Goal: Information Seeking & Learning: Learn about a topic

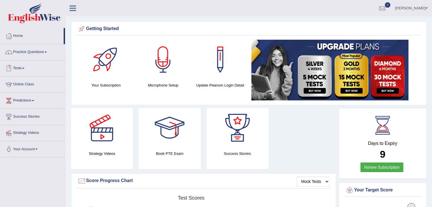
drag, startPoint x: 0, startPoint y: 0, endPoint x: 26, endPoint y: 68, distance: 73.1
click at [24, 68] on span at bounding box center [23, 68] width 2 height 1
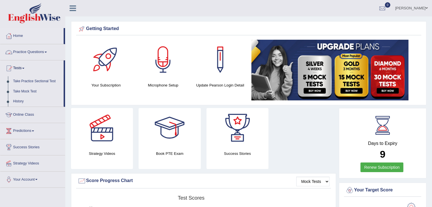
click at [45, 51] on link "Practice Questions" at bounding box center [32, 51] width 65 height 14
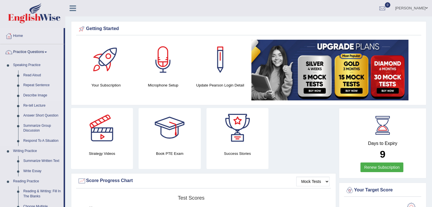
click at [36, 95] on link "Describe Image" at bounding box center [42, 96] width 43 height 10
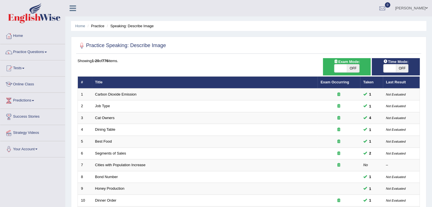
click at [256, 117] on td "Cat Owners" at bounding box center [204, 118] width 225 height 12
click at [47, 53] on link "Practice Questions" at bounding box center [32, 51] width 65 height 14
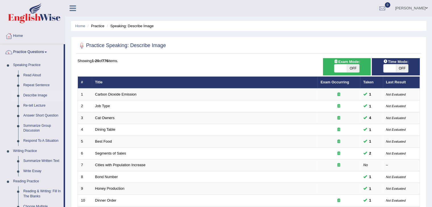
click at [39, 97] on link "Describe Image" at bounding box center [42, 96] width 43 height 10
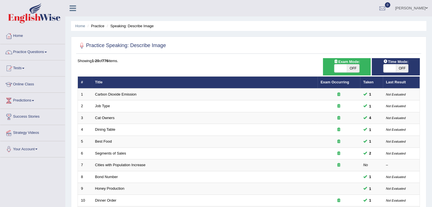
click at [356, 68] on span "OFF" at bounding box center [353, 68] width 12 height 8
checkbox input "true"
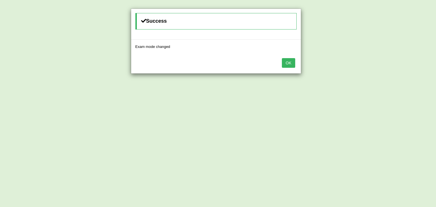
click at [287, 63] on button "OK" at bounding box center [288, 63] width 13 height 10
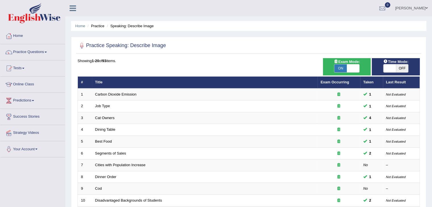
click at [397, 70] on span "OFF" at bounding box center [402, 68] width 12 height 8
checkbox input "true"
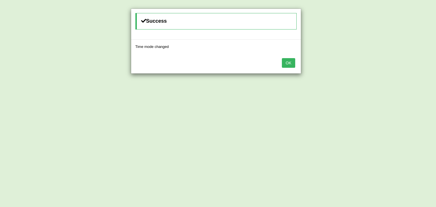
click at [295, 61] on button "OK" at bounding box center [288, 63] width 13 height 10
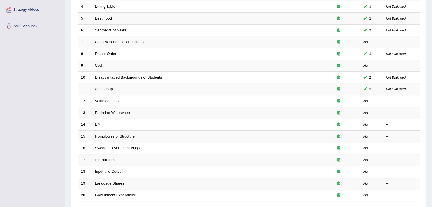
scroll to position [124, 0]
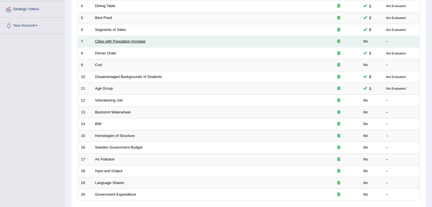
click at [128, 40] on link "Cities with Population Increase" at bounding box center [120, 41] width 51 height 4
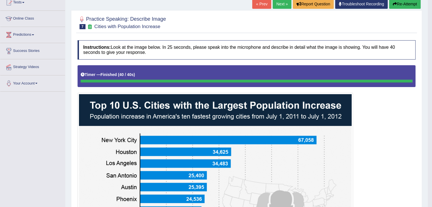
scroll to position [62, 0]
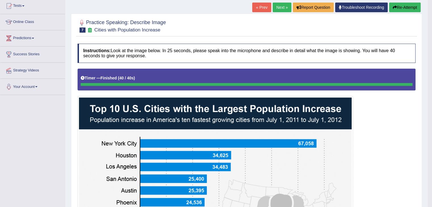
drag, startPoint x: 404, startPoint y: 11, endPoint x: 404, endPoint y: 7, distance: 3.4
click at [404, 7] on button "Re-Attempt" at bounding box center [405, 8] width 32 height 10
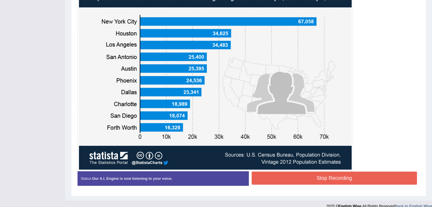
scroll to position [194, 0]
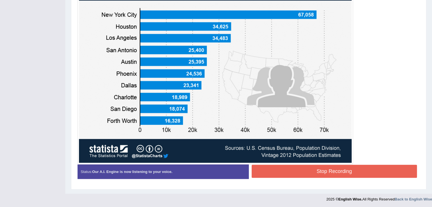
click at [296, 166] on button "Stop Recording" at bounding box center [335, 171] width 166 height 13
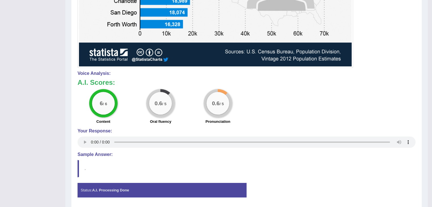
scroll to position [309, 0]
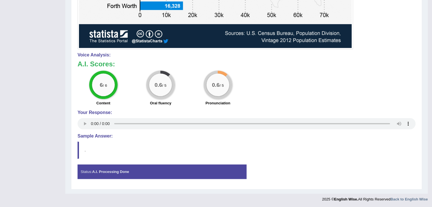
click at [78, 149] on blockquote "." at bounding box center [247, 150] width 338 height 17
click at [94, 134] on h4 "Sample Answer:" at bounding box center [247, 136] width 338 height 5
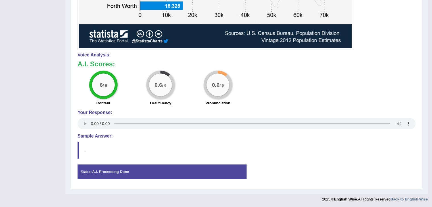
drag, startPoint x: 312, startPoint y: 141, endPoint x: 436, endPoint y: 111, distance: 128.0
click at [87, 136] on h4 "Sample Answer:" at bounding box center [247, 136] width 338 height 5
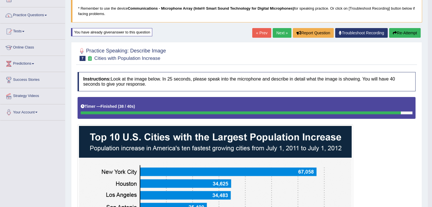
scroll to position [30, 0]
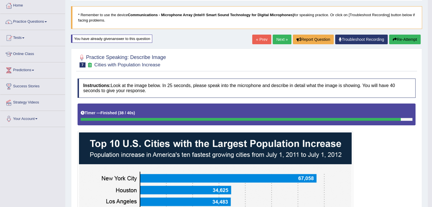
click at [416, 41] on button "Re-Attempt" at bounding box center [405, 40] width 32 height 10
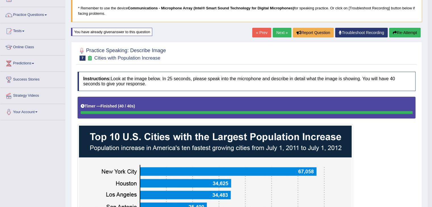
scroll to position [41, 0]
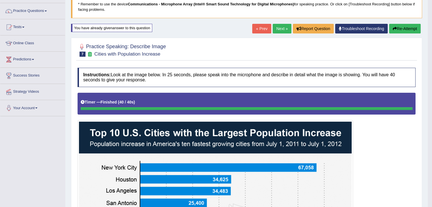
click at [410, 26] on button "Re-Attempt" at bounding box center [405, 29] width 32 height 10
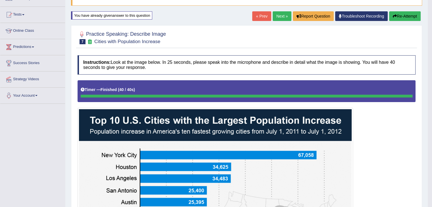
scroll to position [48, 0]
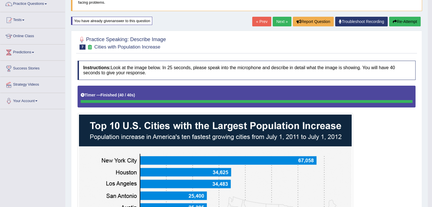
click at [413, 22] on button "Re-Attempt" at bounding box center [405, 22] width 32 height 10
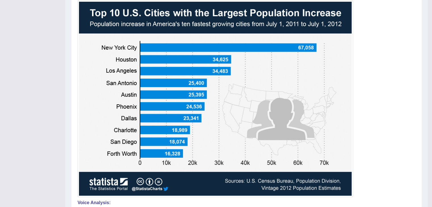
scroll to position [160, 0]
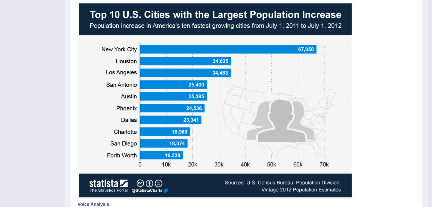
drag, startPoint x: 435, startPoint y: 76, endPoint x: 435, endPoint y: 110, distance: 33.8
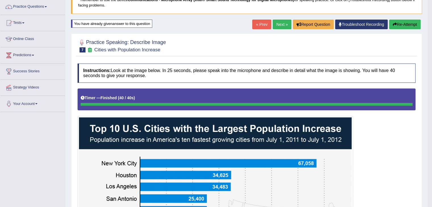
scroll to position [44, 0]
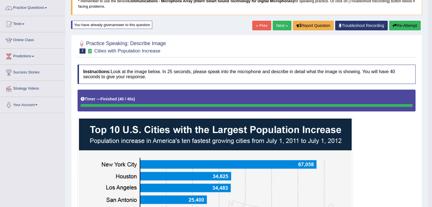
drag, startPoint x: 403, startPoint y: 27, endPoint x: 436, endPoint y: 39, distance: 35.4
click at [432, 39] on html "Toggle navigation Home Practice Questions Speaking Practice Read Aloud Repeat S…" at bounding box center [216, 59] width 432 height 207
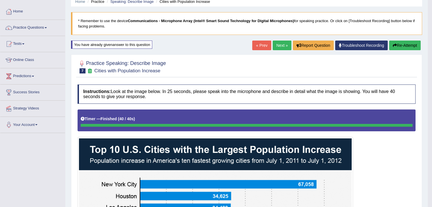
scroll to position [24, 0]
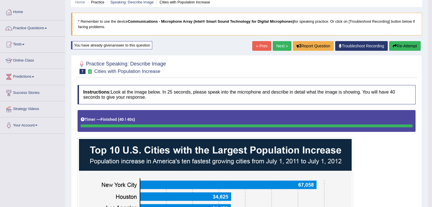
click at [402, 47] on button "Re-Attempt" at bounding box center [405, 46] width 32 height 10
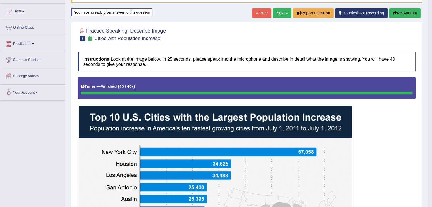
scroll to position [39, 0]
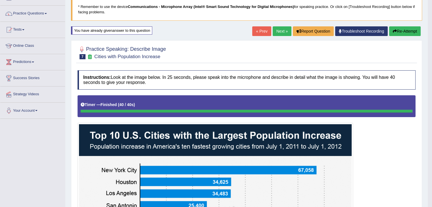
click at [409, 34] on button "Re-Attempt" at bounding box center [405, 31] width 32 height 10
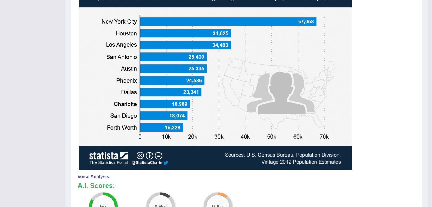
scroll to position [187, 0]
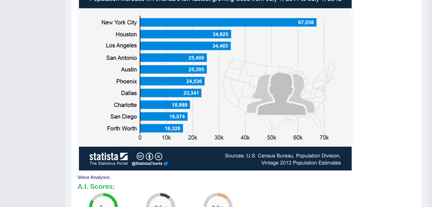
drag, startPoint x: 429, startPoint y: 102, endPoint x: 433, endPoint y: 100, distance: 4.2
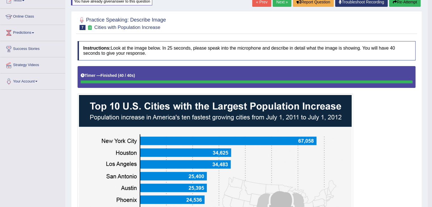
scroll to position [46, 0]
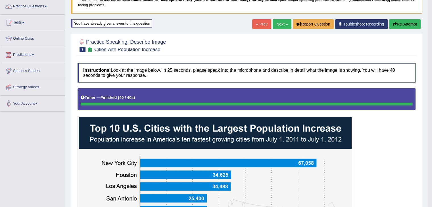
click at [408, 23] on button "Re-Attempt" at bounding box center [405, 24] width 32 height 10
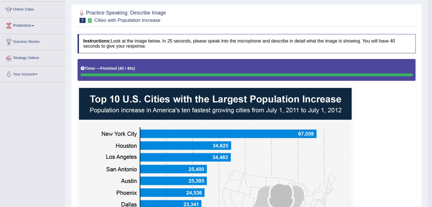
scroll to position [72, 0]
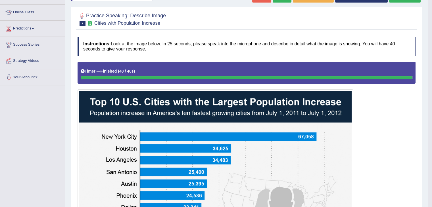
drag, startPoint x: 431, startPoint y: 57, endPoint x: 430, endPoint y: 60, distance: 3.4
click at [430, 60] on body "Toggle navigation Home Practice Questions Speaking Practice Read Aloud Repeat S…" at bounding box center [216, 31] width 432 height 207
click at [431, 63] on body "Toggle navigation Home Practice Questions Speaking Practice Read Aloud Repeat S…" at bounding box center [216, 31] width 432 height 207
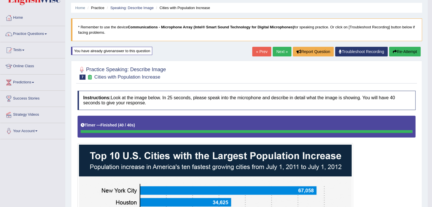
scroll to position [11, 0]
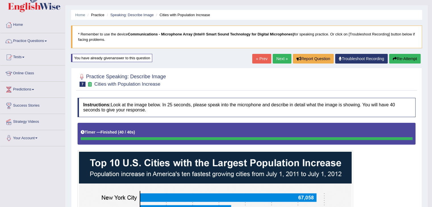
click at [278, 56] on link "Next »" at bounding box center [282, 59] width 19 height 10
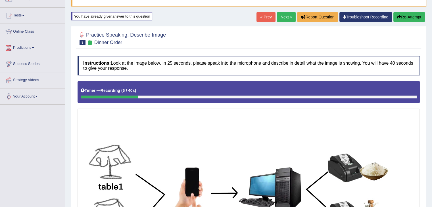
scroll to position [49, 0]
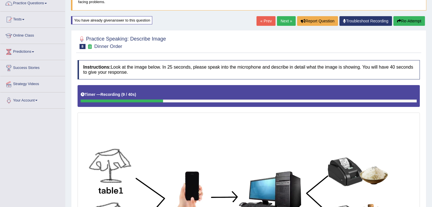
click at [406, 23] on button "Re-Attempt" at bounding box center [409, 21] width 32 height 10
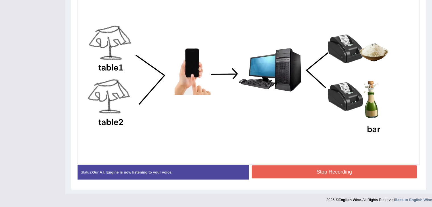
scroll to position [173, 0]
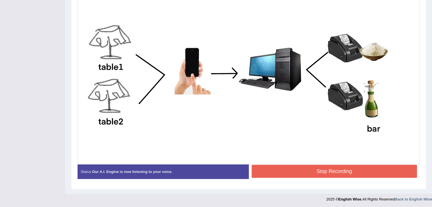
click at [317, 173] on button "Stop Recording" at bounding box center [335, 171] width 166 height 13
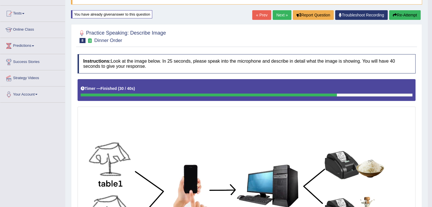
scroll to position [53, 0]
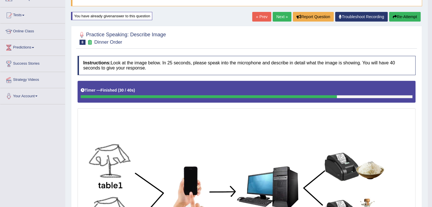
click at [404, 20] on button "Re-Attempt" at bounding box center [405, 17] width 32 height 10
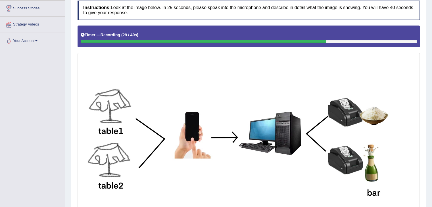
scroll to position [173, 0]
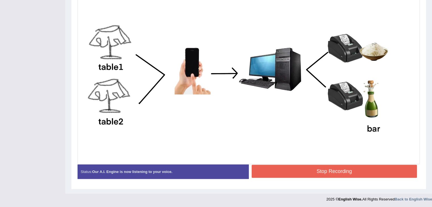
click at [348, 174] on button "Stop Recording" at bounding box center [335, 171] width 166 height 13
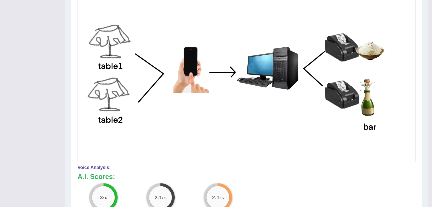
drag, startPoint x: 435, startPoint y: 114, endPoint x: 434, endPoint y: 194, distance: 80.1
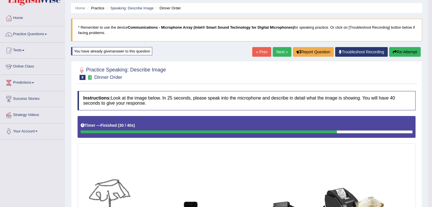
scroll to position [8, 0]
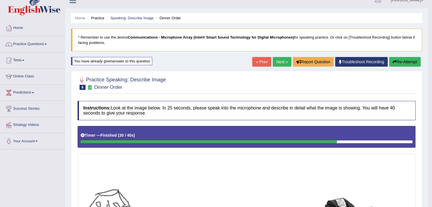
click at [401, 59] on button "Re-Attempt" at bounding box center [405, 62] width 32 height 10
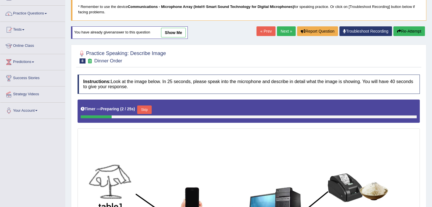
scroll to position [28, 0]
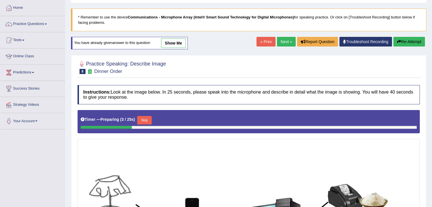
click at [277, 44] on link "Next »" at bounding box center [286, 42] width 19 height 10
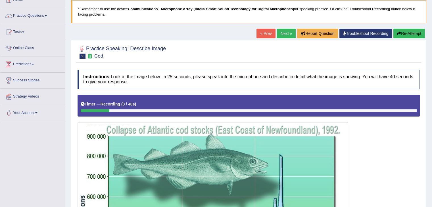
scroll to position [27, 0]
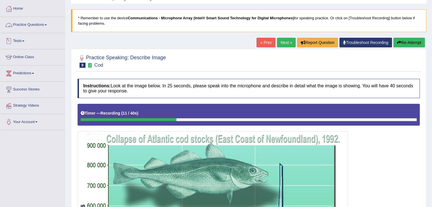
click at [51, 23] on link "Practice Questions" at bounding box center [32, 24] width 65 height 14
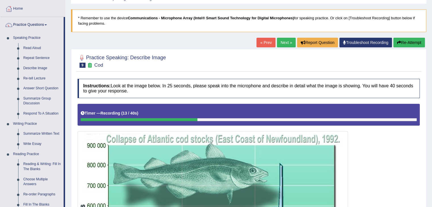
click at [297, 55] on div at bounding box center [249, 60] width 342 height 17
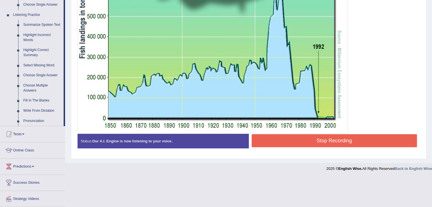
scroll to position [253, 0]
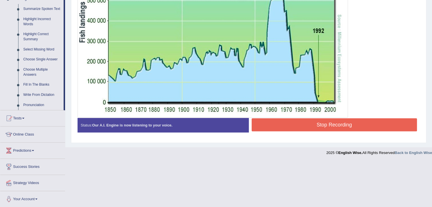
click at [322, 124] on button "Stop Recording" at bounding box center [335, 124] width 166 height 13
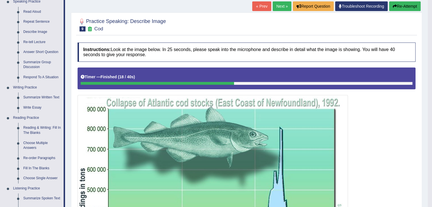
scroll to position [62, 0]
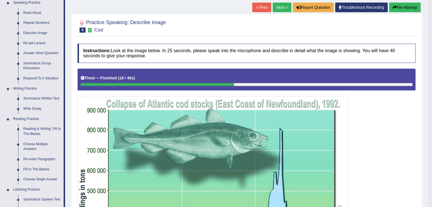
click at [405, 8] on button "Re-Attempt" at bounding box center [405, 8] width 32 height 10
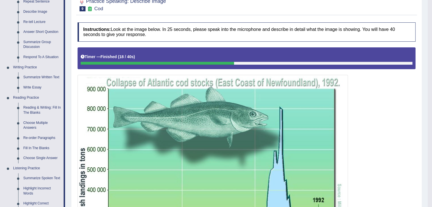
scroll to position [88, 0]
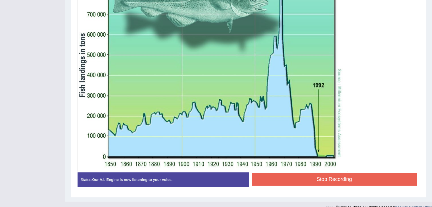
scroll to position [205, 0]
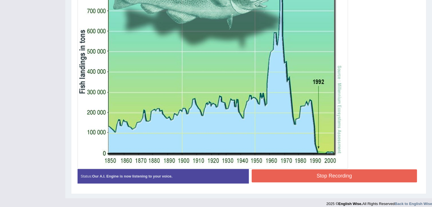
click at [336, 178] on button "Stop Recording" at bounding box center [335, 176] width 166 height 13
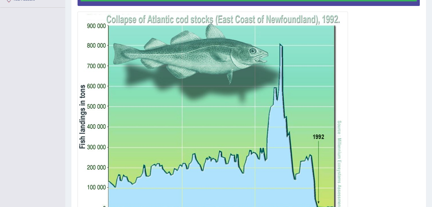
scroll to position [210, 0]
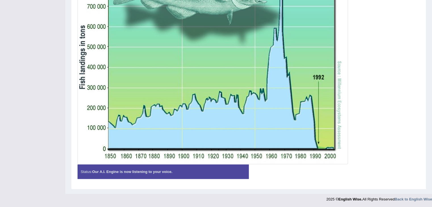
click at [279, 128] on img at bounding box center [213, 58] width 268 height 210
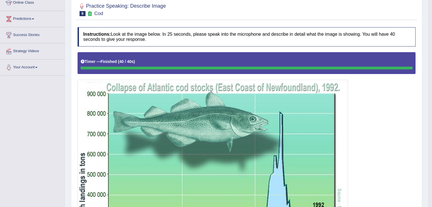
scroll to position [60, 0]
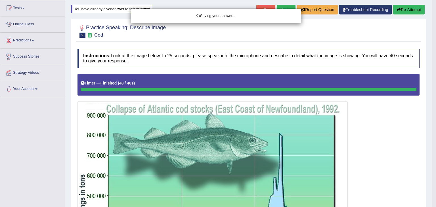
drag, startPoint x: 436, startPoint y: 154, endPoint x: 435, endPoint y: 90, distance: 63.6
click at [432, 147] on html "Toggle navigation Home Practice Questions Speaking Practice Read Aloud Repeat S…" at bounding box center [218, 43] width 436 height 207
drag, startPoint x: 436, startPoint y: 45, endPoint x: 436, endPoint y: 104, distance: 59.1
click at [432, 104] on div "Saving your answer..." at bounding box center [218, 103] width 436 height 207
click at [408, 85] on div "Saving your answer..." at bounding box center [218, 103] width 436 height 207
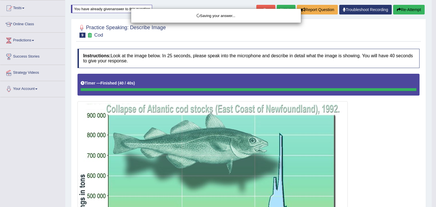
drag, startPoint x: 436, startPoint y: 67, endPoint x: 435, endPoint y: 165, distance: 97.4
click at [432, 165] on div "Saving your answer..." at bounding box center [218, 103] width 436 height 207
click at [395, 154] on div "Saving your answer..." at bounding box center [218, 103] width 436 height 207
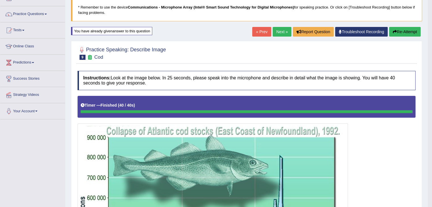
scroll to position [26, 0]
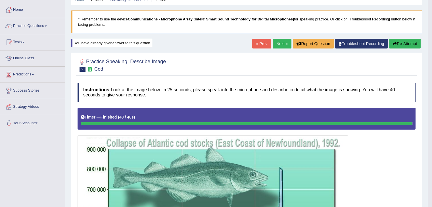
click at [412, 41] on button "Re-Attempt" at bounding box center [405, 44] width 32 height 10
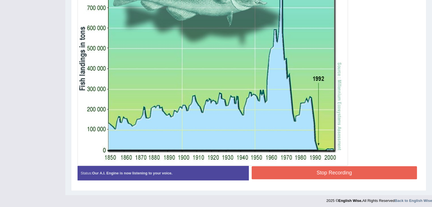
scroll to position [207, 0]
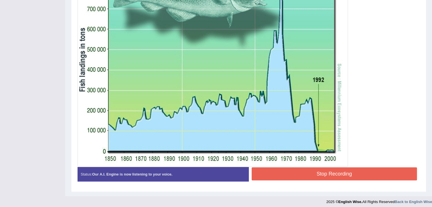
click at [336, 172] on button "Stop Recording" at bounding box center [335, 174] width 166 height 13
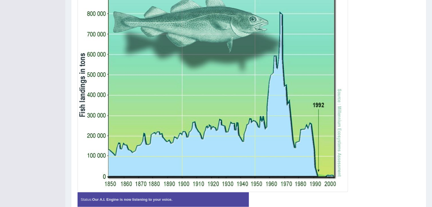
scroll to position [210, 0]
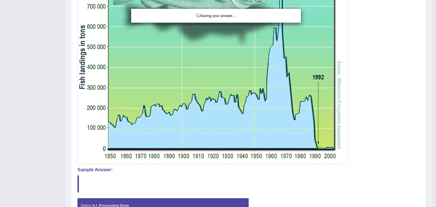
drag, startPoint x: 434, startPoint y: 205, endPoint x: 436, endPoint y: 184, distance: 20.5
click at [432, 184] on div "Saving your answer..." at bounding box center [218, 103] width 436 height 207
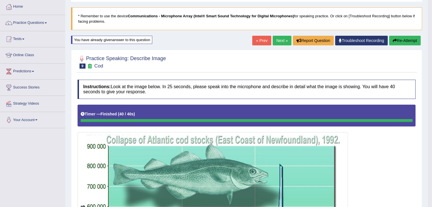
scroll to position [28, 0]
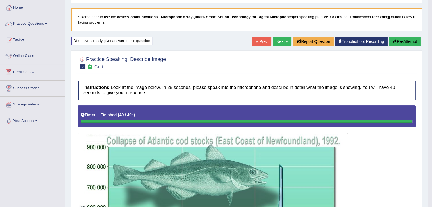
click at [411, 41] on button "Re-Attempt" at bounding box center [405, 42] width 32 height 10
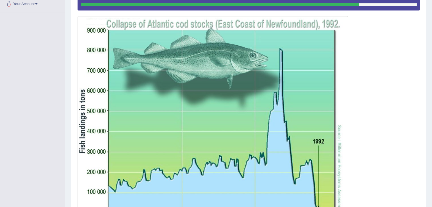
scroll to position [210, 0]
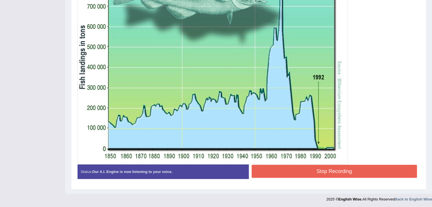
click at [296, 180] on div "Status: Our A.I. Engine is now listening to your voice. Start Answering Stop Re…" at bounding box center [249, 175] width 342 height 20
click at [299, 179] on div "Status: Our A.I. Engine is now listening to your voice. Start Answering Stop Re…" at bounding box center [249, 175] width 342 height 20
click at [303, 174] on button "Stop Recording" at bounding box center [335, 171] width 166 height 13
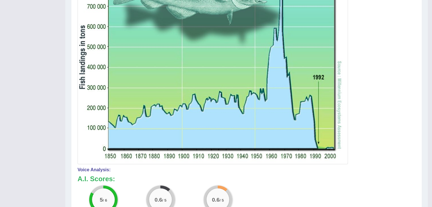
drag, startPoint x: 436, startPoint y: 128, endPoint x: 433, endPoint y: 167, distance: 39.6
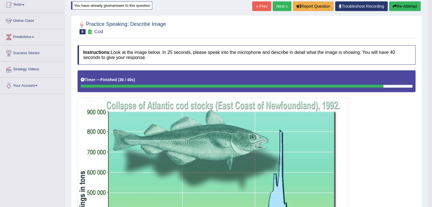
scroll to position [62, 0]
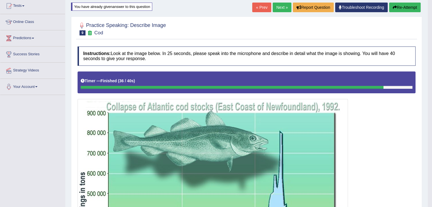
click at [404, 7] on button "Re-Attempt" at bounding box center [405, 8] width 32 height 10
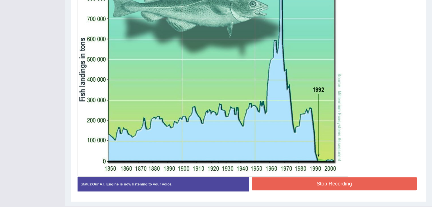
scroll to position [197, 0]
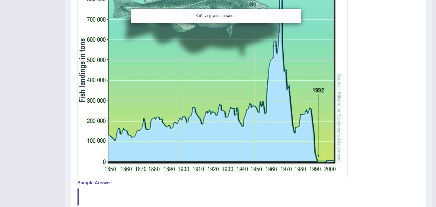
drag, startPoint x: 435, startPoint y: 117, endPoint x: 431, endPoint y: 139, distance: 23.2
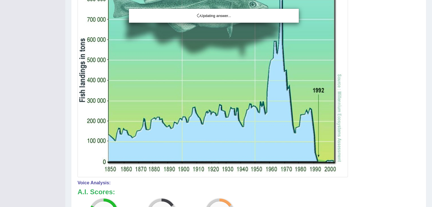
drag, startPoint x: 436, startPoint y: 124, endPoint x: 434, endPoint y: 142, distance: 17.4
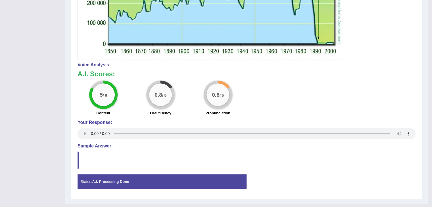
scroll to position [325, 0]
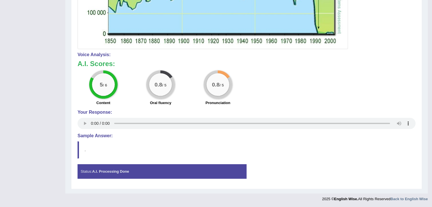
click at [78, 151] on blockquote "." at bounding box center [247, 149] width 338 height 17
click at [78, 149] on blockquote "." at bounding box center [247, 149] width 338 height 17
click at [84, 136] on h4 "Sample Answer:" at bounding box center [247, 135] width 338 height 5
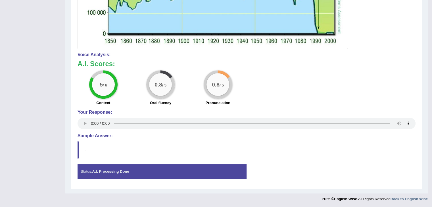
click at [84, 136] on h4 "Sample Answer:" at bounding box center [247, 135] width 338 height 5
drag, startPoint x: 84, startPoint y: 136, endPoint x: 91, endPoint y: 169, distance: 33.8
click at [91, 169] on div "Status: A.I. Processing Done" at bounding box center [162, 171] width 169 height 14
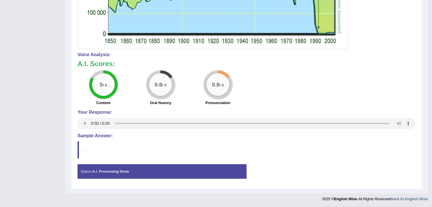
click at [91, 169] on div "Status: A.I. Processing Done" at bounding box center [162, 171] width 169 height 14
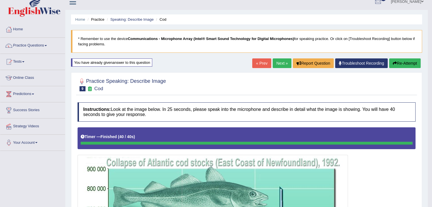
scroll to position [0, 0]
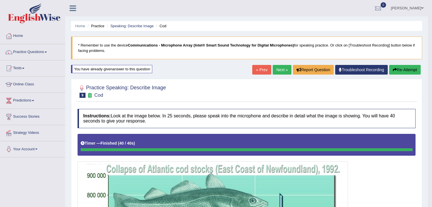
click at [406, 69] on button "Re-Attempt" at bounding box center [405, 70] width 32 height 10
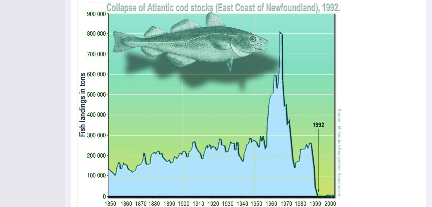
scroll to position [162, 0]
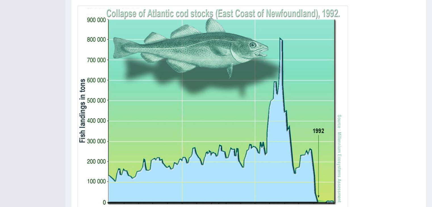
click at [423, 158] on div "Practice Speaking: Describe Image 9 Cod Instructions: Look at the image below. …" at bounding box center [248, 82] width 355 height 321
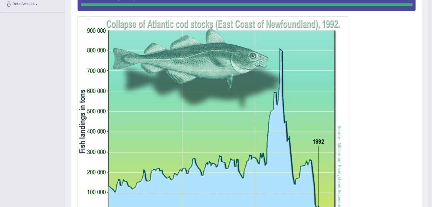
scroll to position [147, 0]
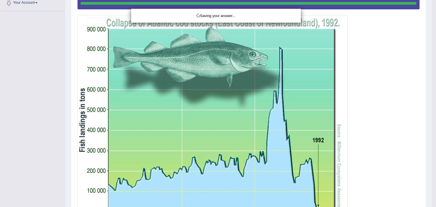
drag, startPoint x: 436, startPoint y: 162, endPoint x: 436, endPoint y: 153, distance: 8.5
click at [432, 176] on div "Saving your answer..." at bounding box center [218, 103] width 436 height 207
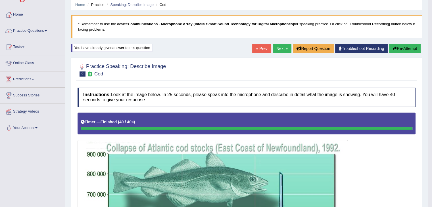
scroll to position [8, 0]
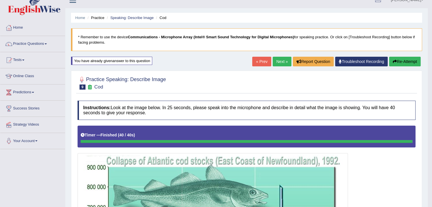
click at [283, 60] on link "Next »" at bounding box center [282, 62] width 19 height 10
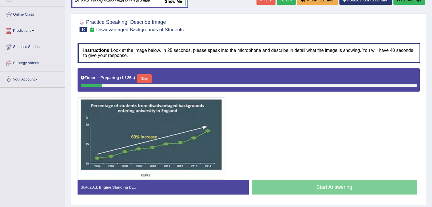
scroll to position [73, 0]
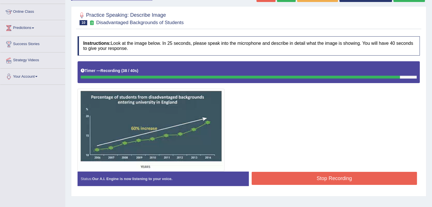
click at [323, 177] on button "Stop Recording" at bounding box center [335, 178] width 166 height 13
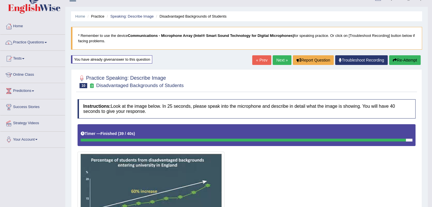
scroll to position [9, 0]
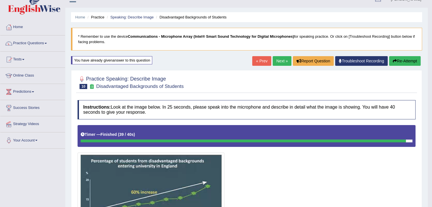
click at [282, 58] on link "Next »" at bounding box center [282, 61] width 19 height 10
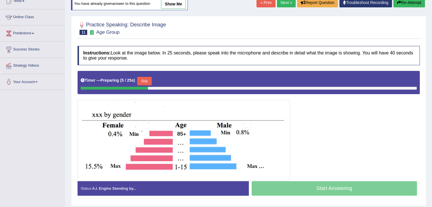
scroll to position [66, 0]
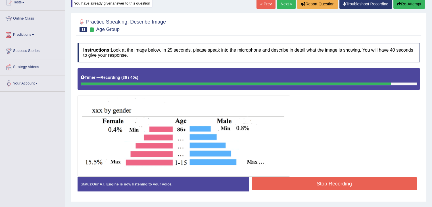
click at [321, 189] on button "Stop Recording" at bounding box center [335, 183] width 166 height 13
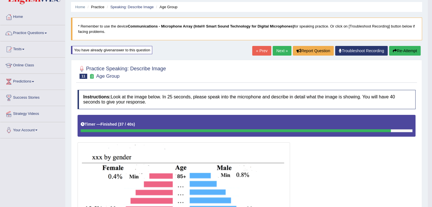
scroll to position [18, 0]
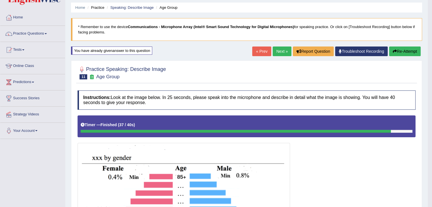
click at [282, 48] on link "Next »" at bounding box center [282, 52] width 19 height 10
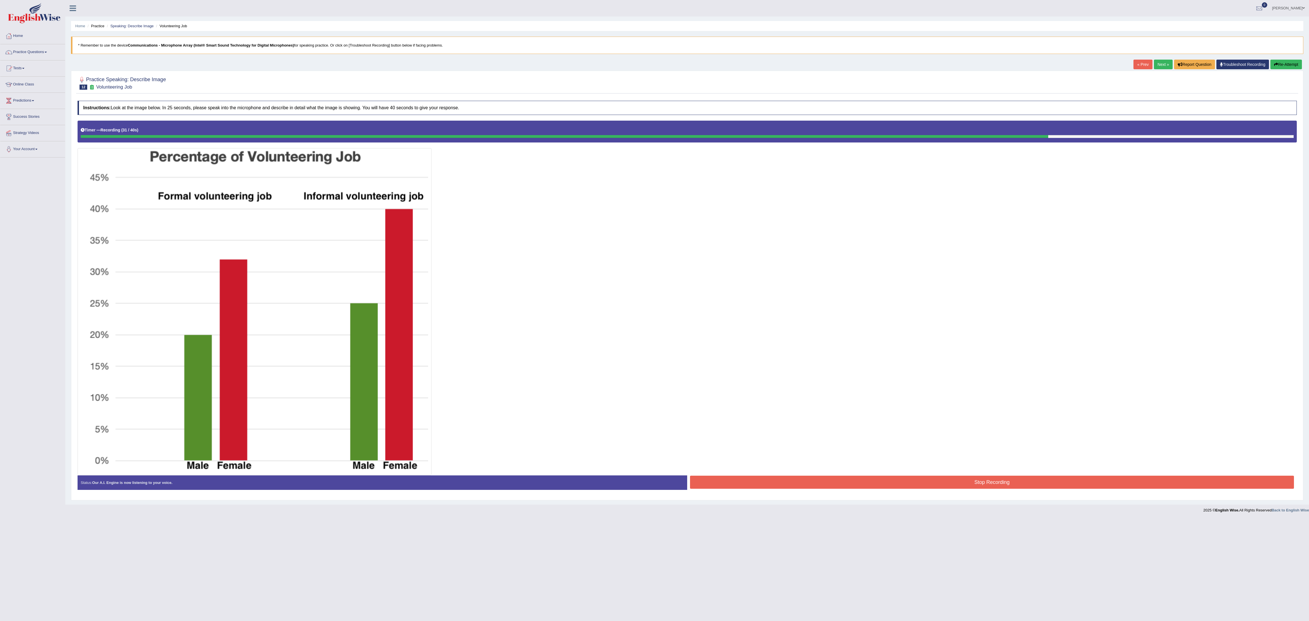
click at [436, 207] on button "Stop Recording" at bounding box center [992, 482] width 604 height 13
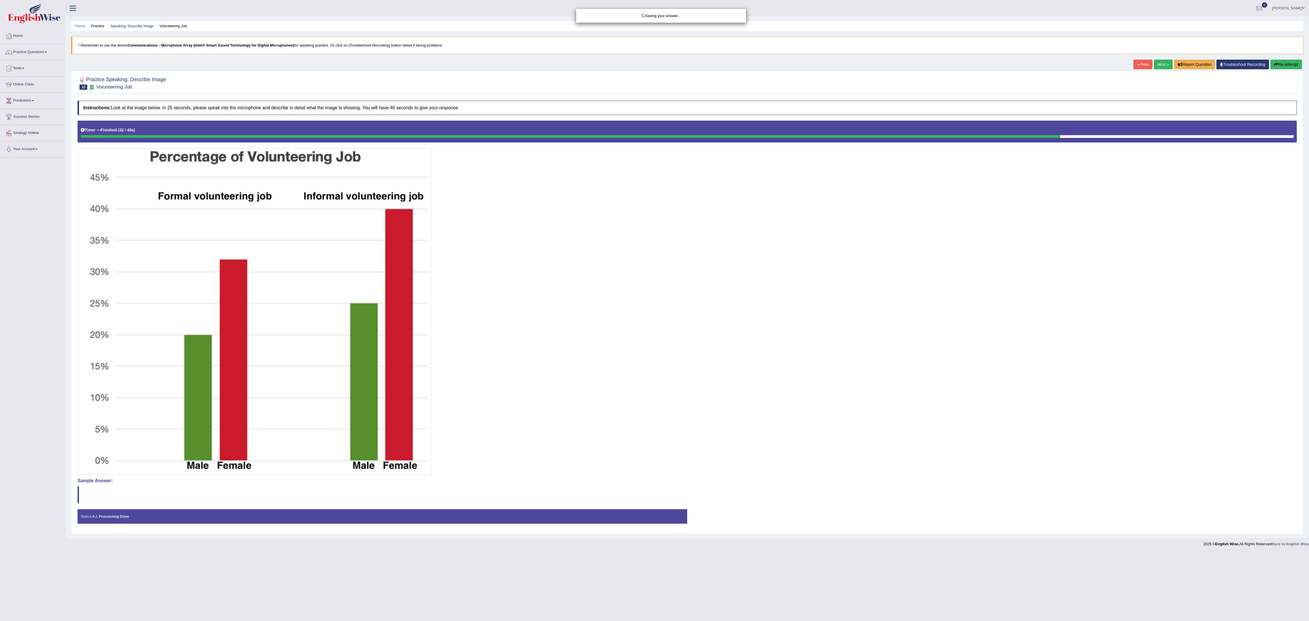
click at [436, 207] on div "Saving your answer..." at bounding box center [654, 310] width 1309 height 621
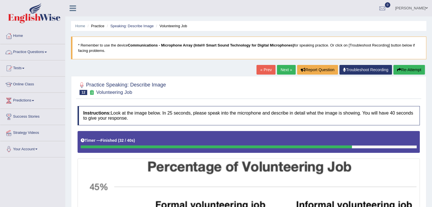
click at [49, 51] on link "Practice Questions" at bounding box center [32, 51] width 65 height 14
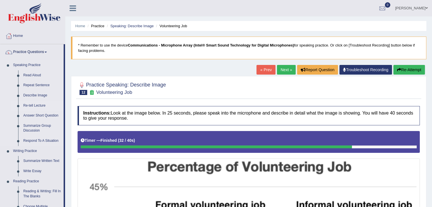
click at [35, 105] on link "Re-tell Lecture" at bounding box center [42, 106] width 43 height 10
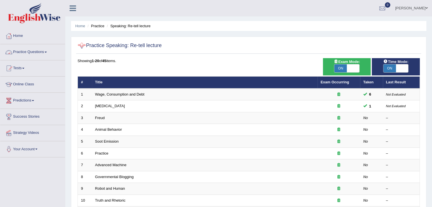
click at [47, 54] on link "Practice Questions" at bounding box center [32, 51] width 65 height 14
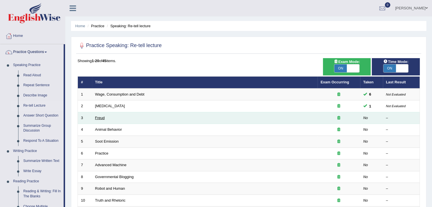
click at [102, 119] on link "Freud" at bounding box center [100, 118] width 10 height 4
